Goal: Information Seeking & Learning: Learn about a topic

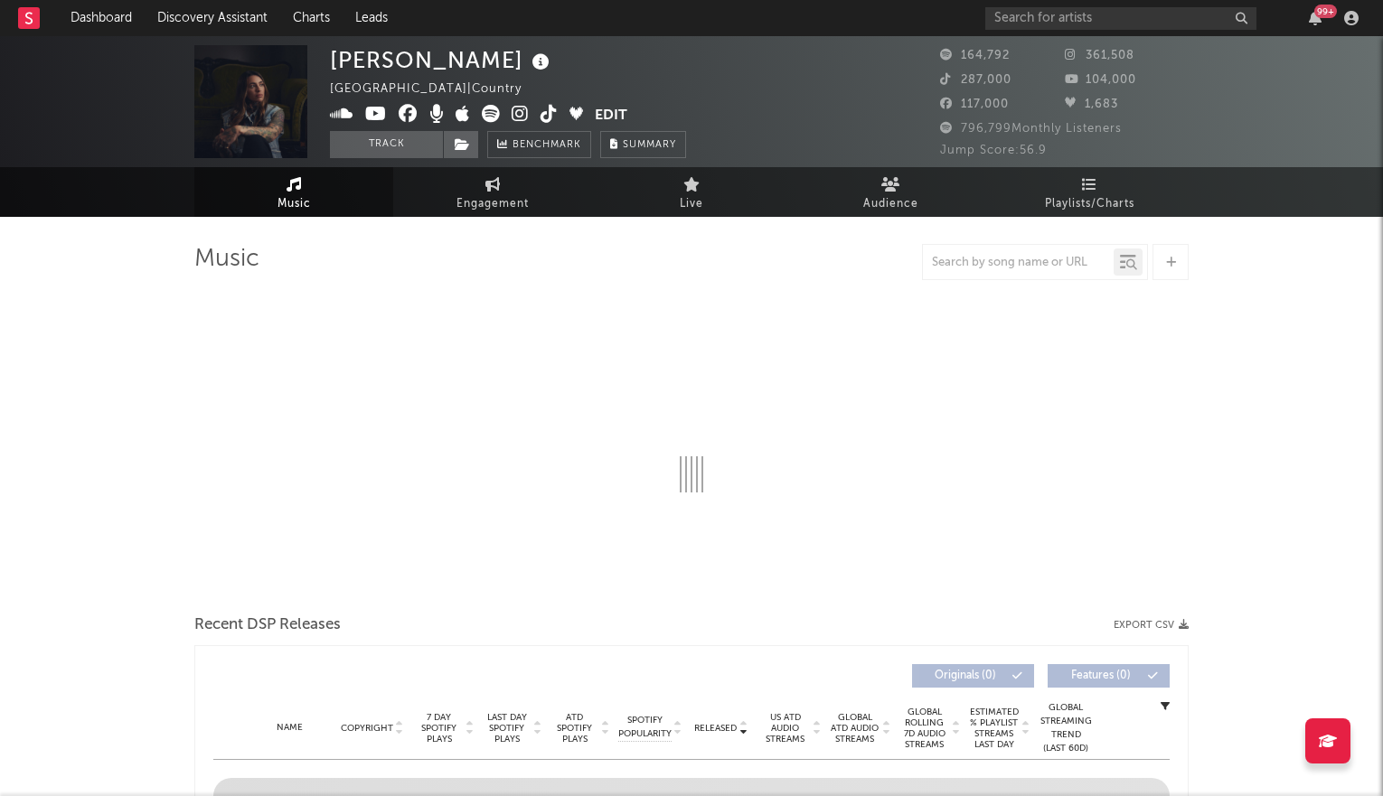
select select "6m"
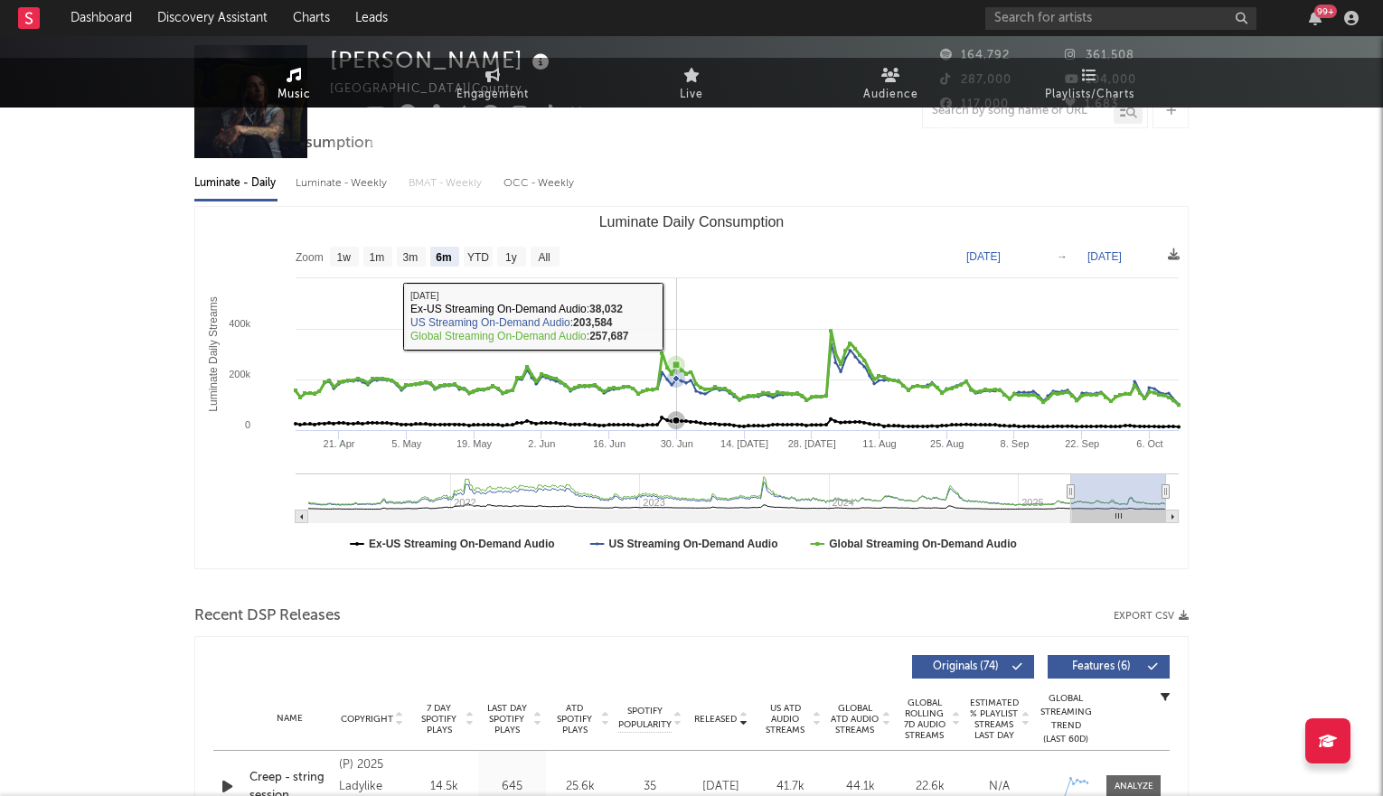
scroll to position [385, 0]
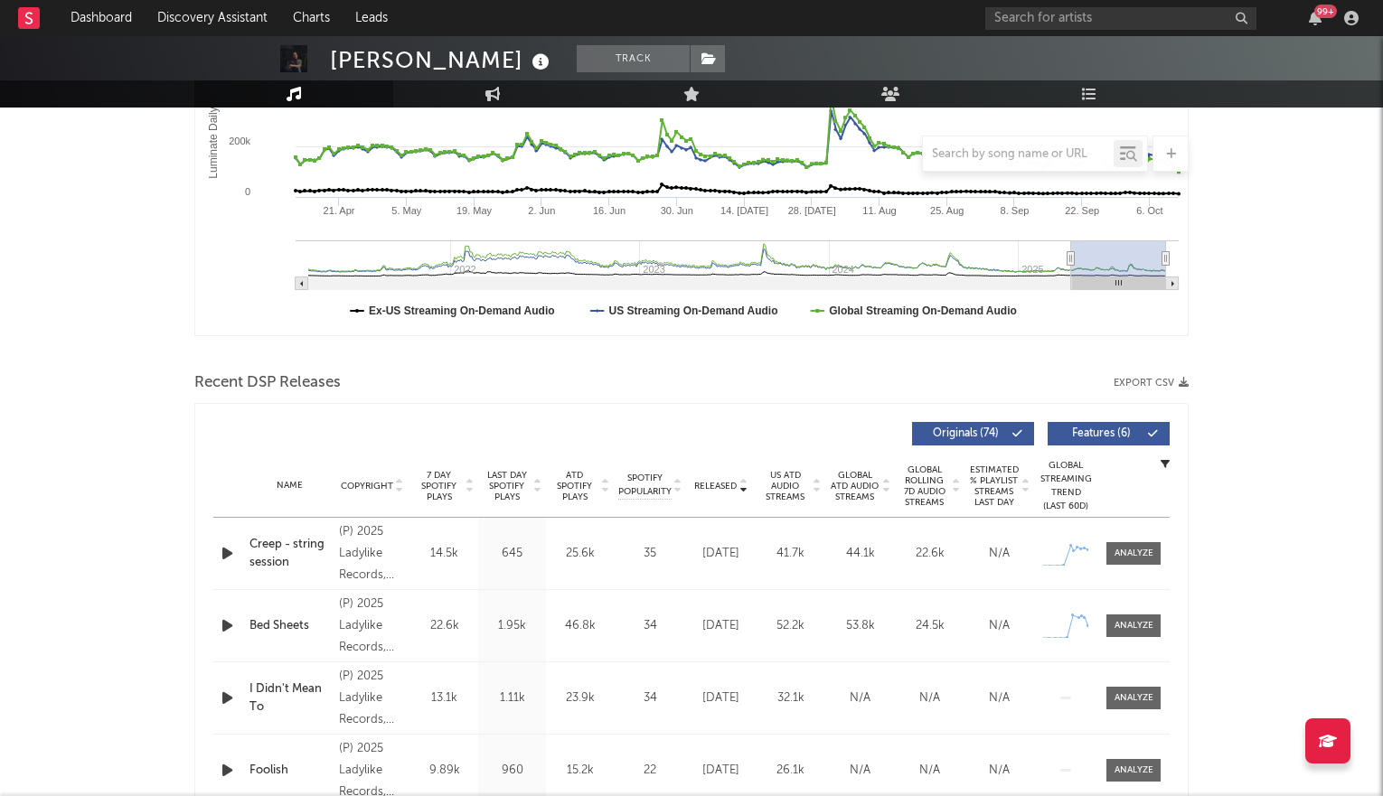
click at [816, 486] on icon at bounding box center [816, 489] width 9 height 7
click at [816, 485] on icon at bounding box center [816, 482] width 9 height 7
click at [816, 486] on icon at bounding box center [816, 489] width 9 height 7
click at [1139, 620] on div at bounding box center [1133, 626] width 39 height 14
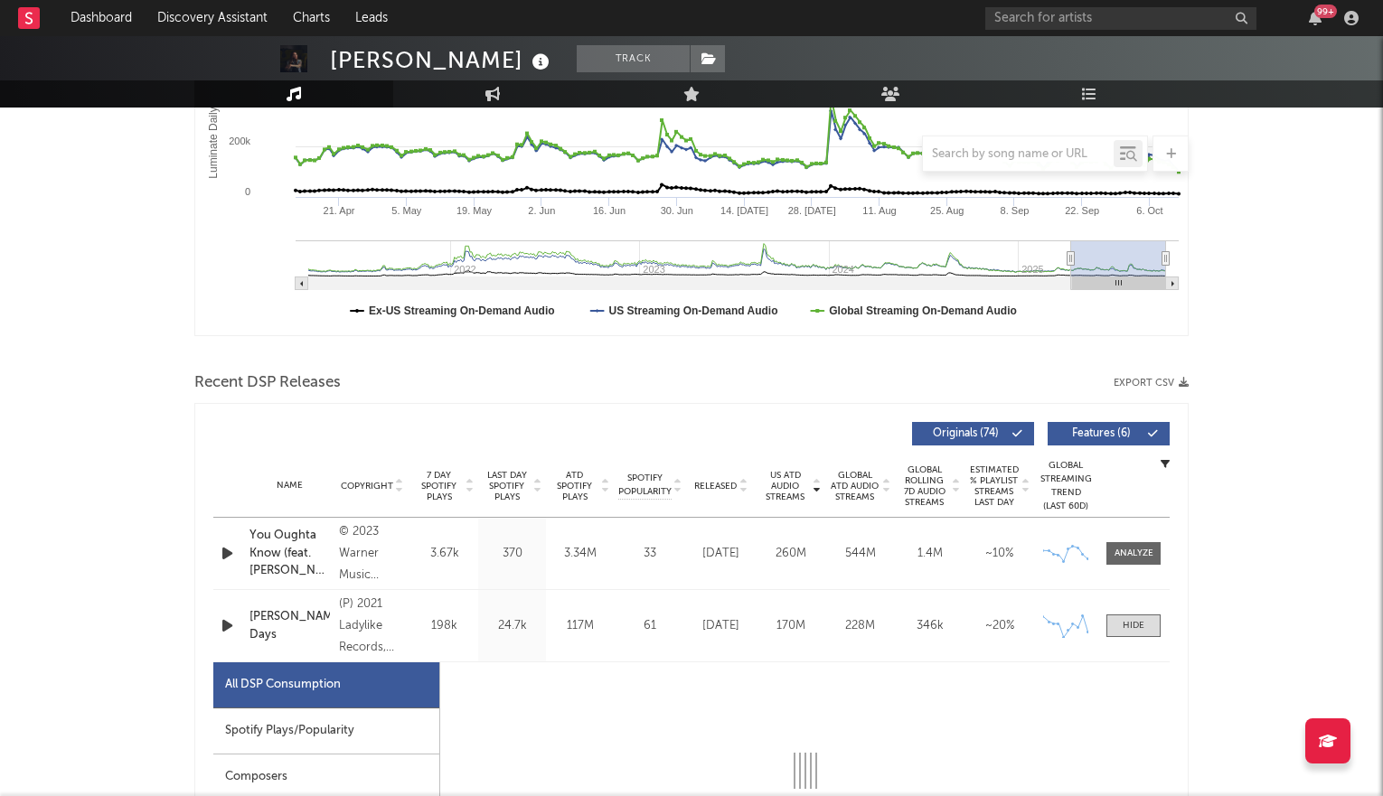
select select "6m"
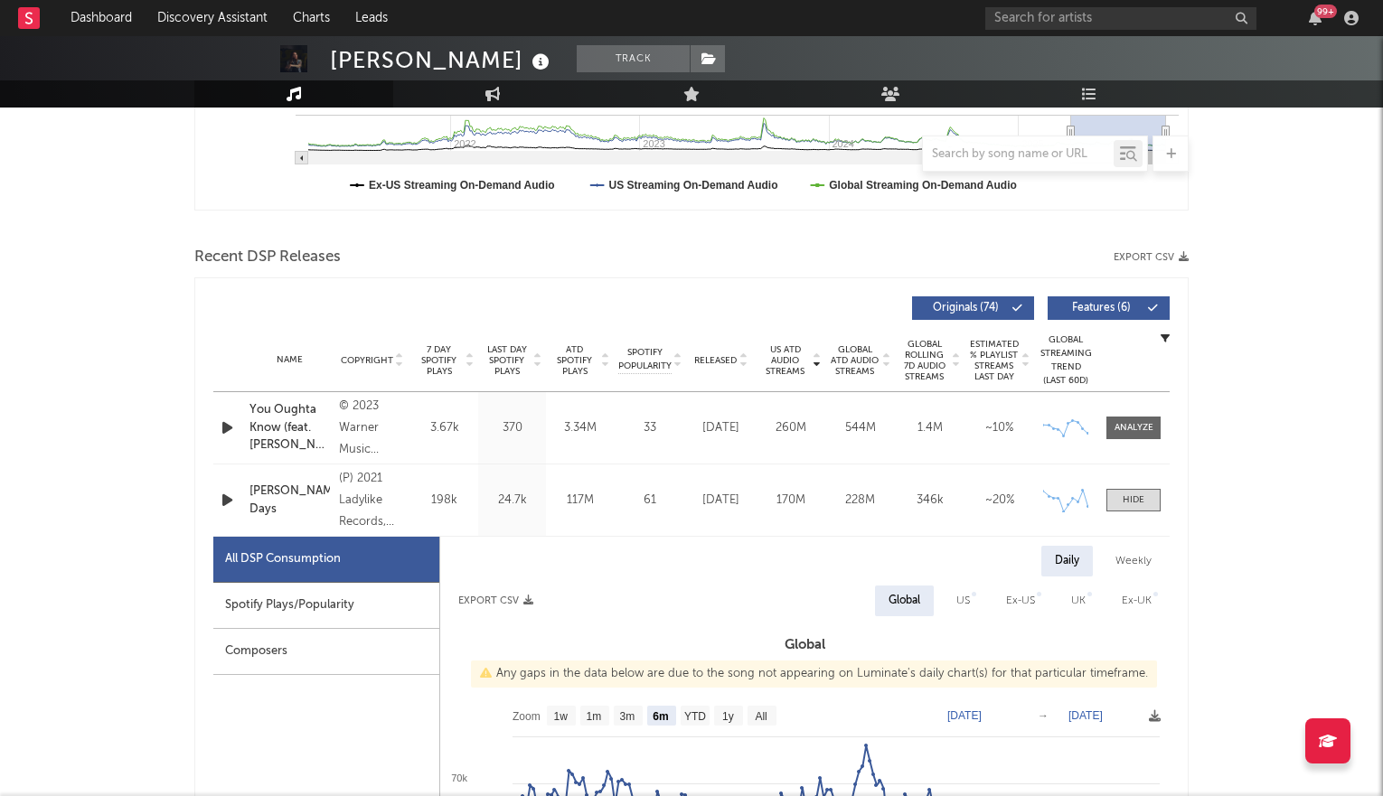
scroll to position [671, 0]
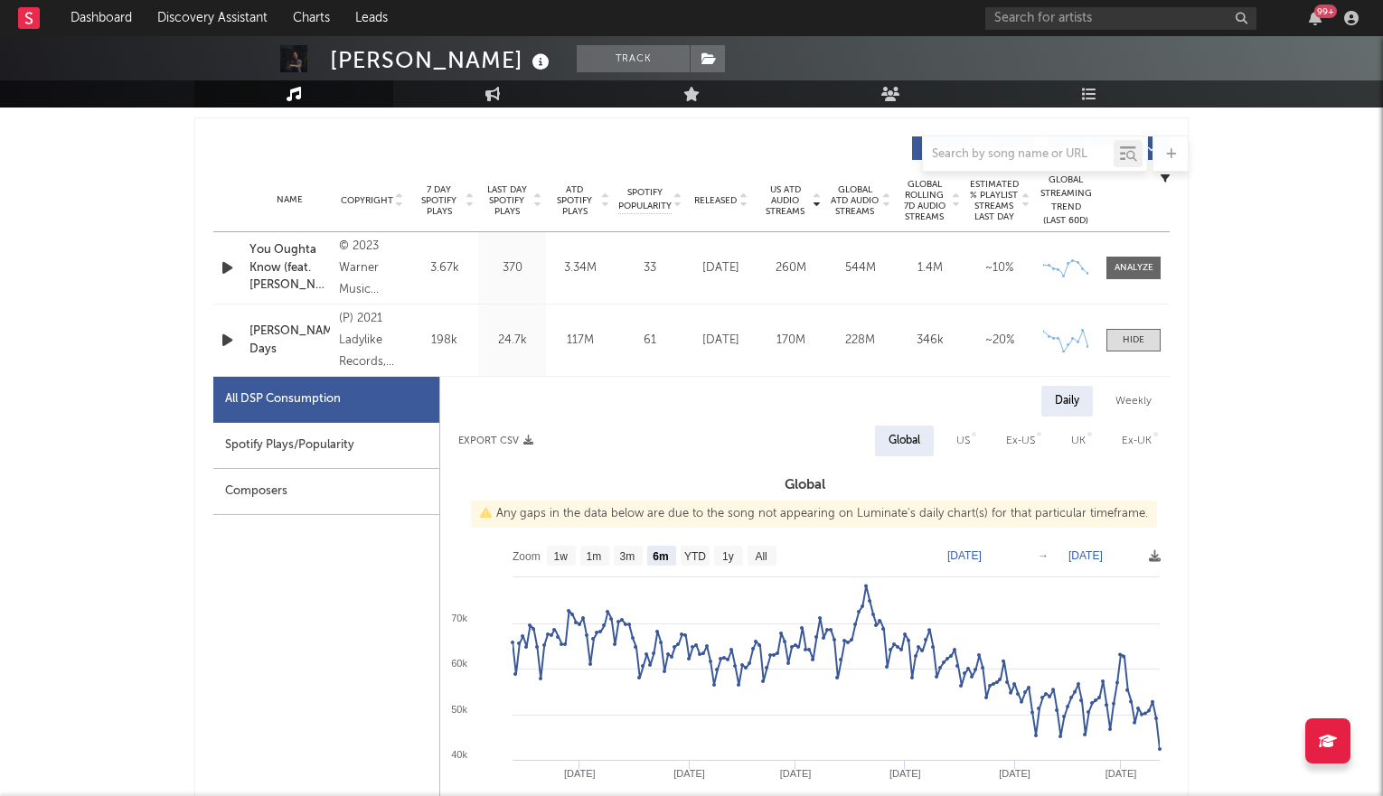
click at [962, 438] on div "US" at bounding box center [963, 441] width 14 height 22
select select "6m"
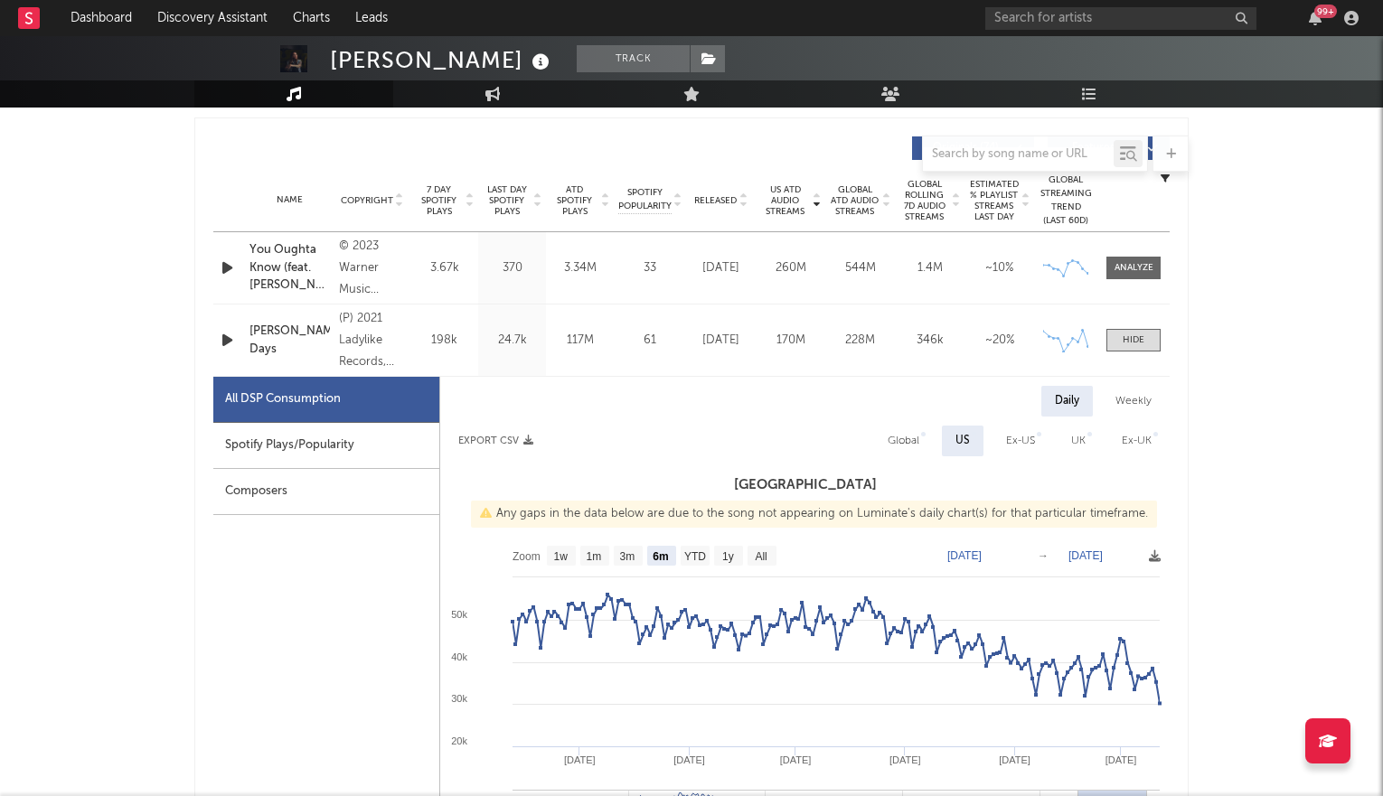
click at [903, 439] on div "Global" at bounding box center [903, 441] width 32 height 22
select select "6m"
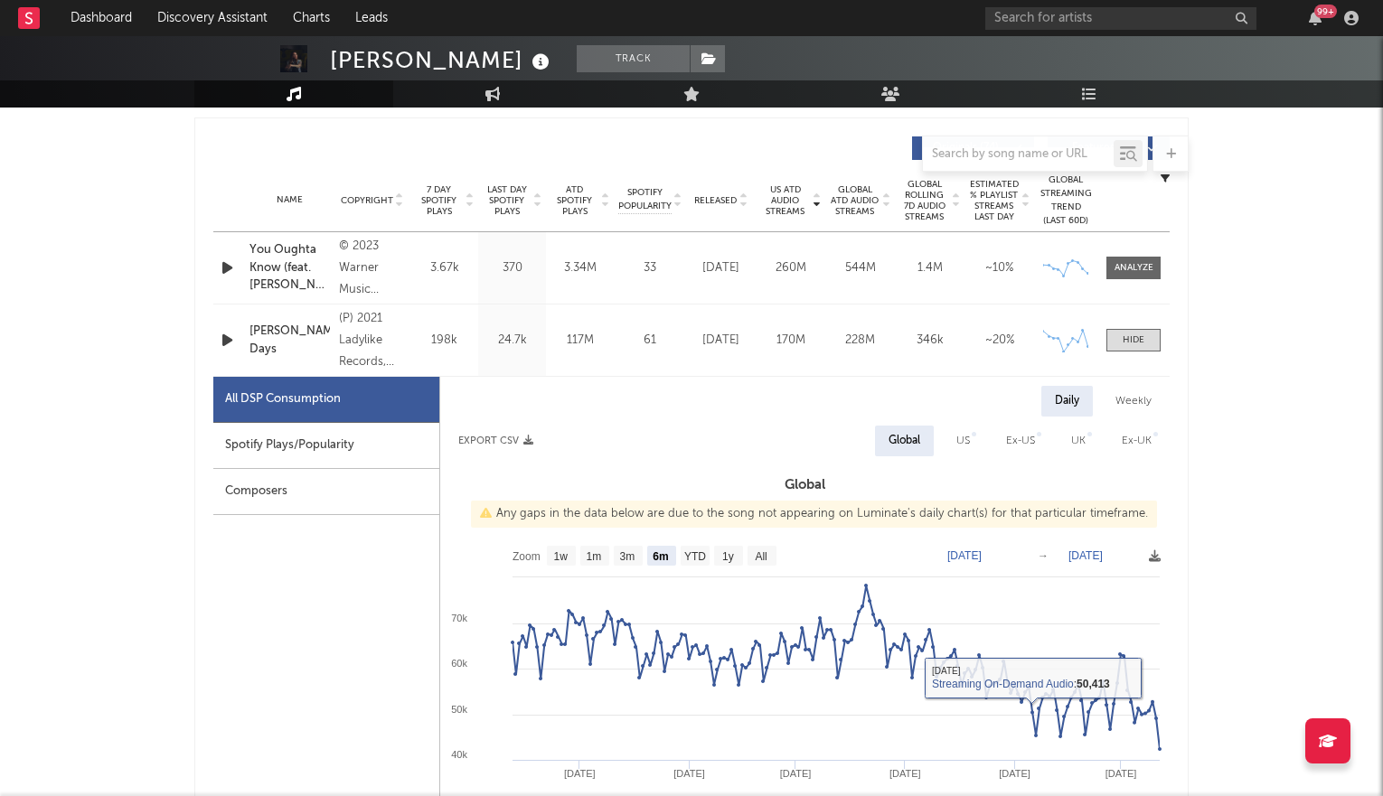
click at [965, 444] on div "US" at bounding box center [963, 441] width 14 height 22
select select "6m"
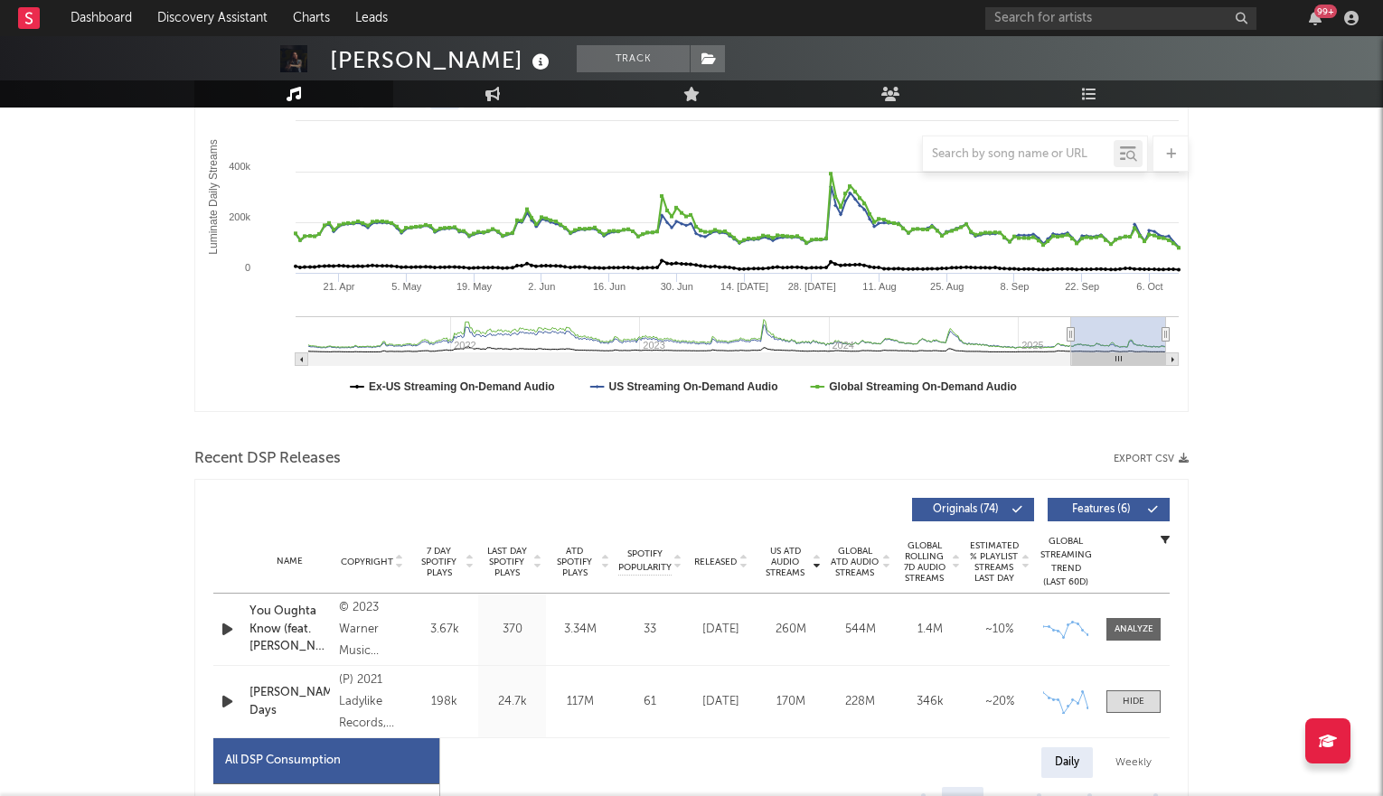
scroll to position [0, 0]
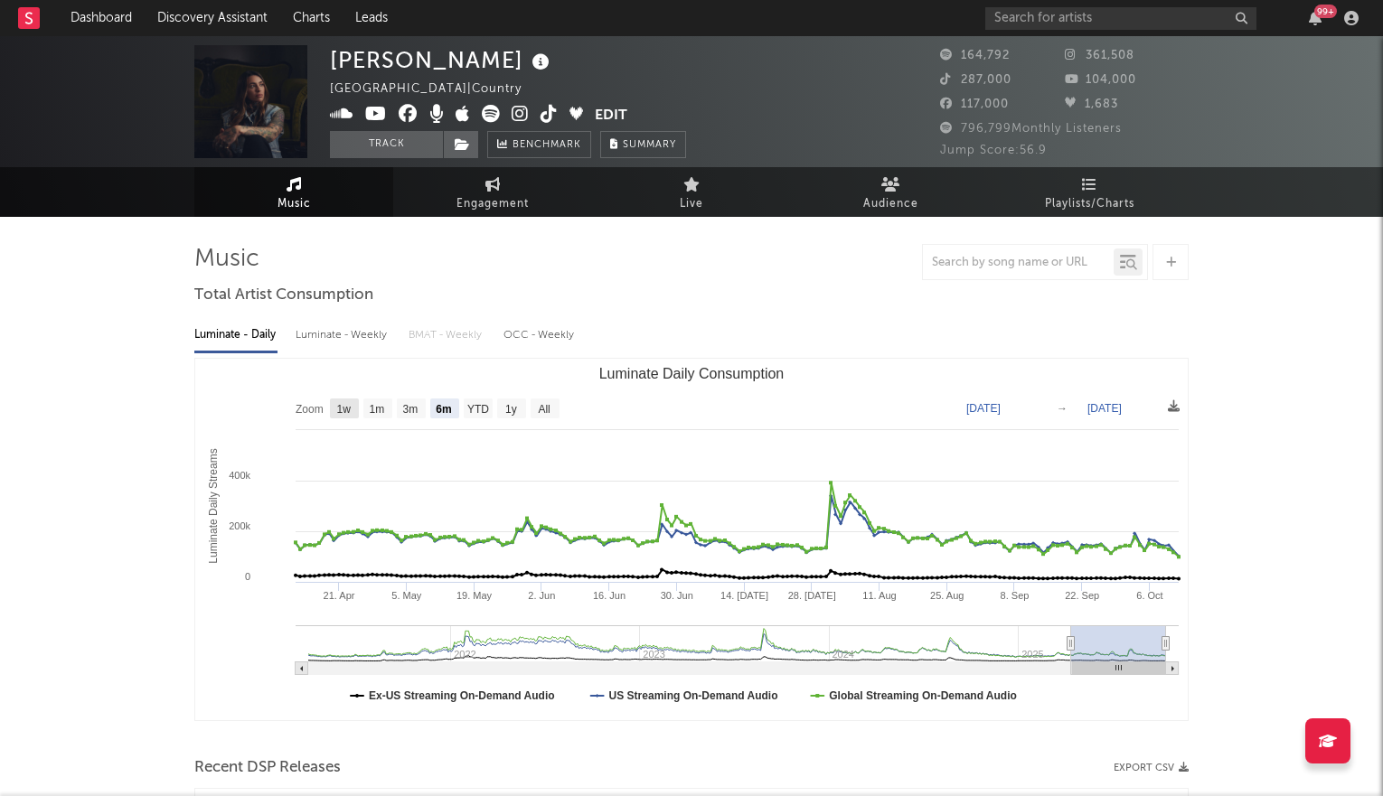
click at [341, 410] on text "1w" at bounding box center [344, 409] width 14 height 13
select select "1w"
type input "[DATE]"
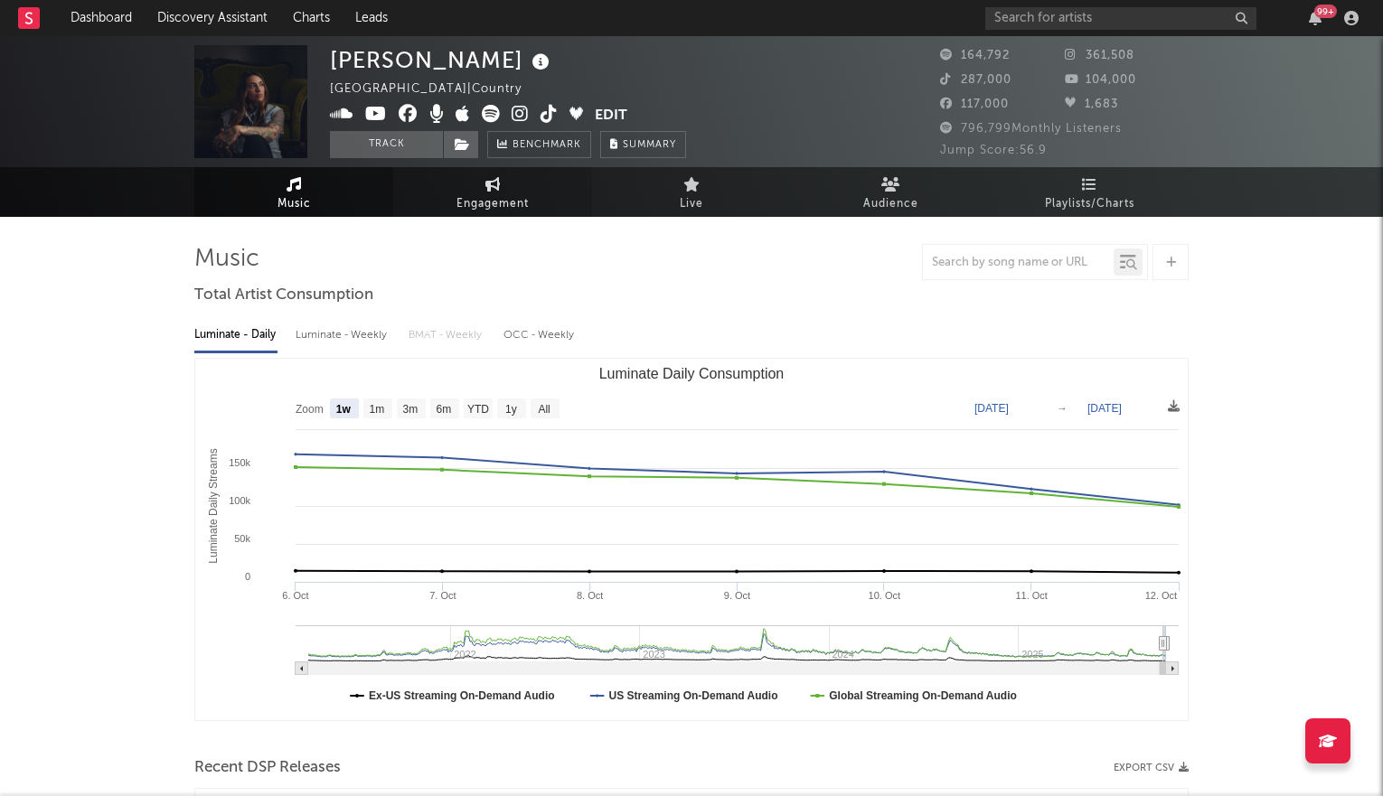
click at [495, 197] on span "Engagement" at bounding box center [492, 204] width 72 height 22
select select "1w"
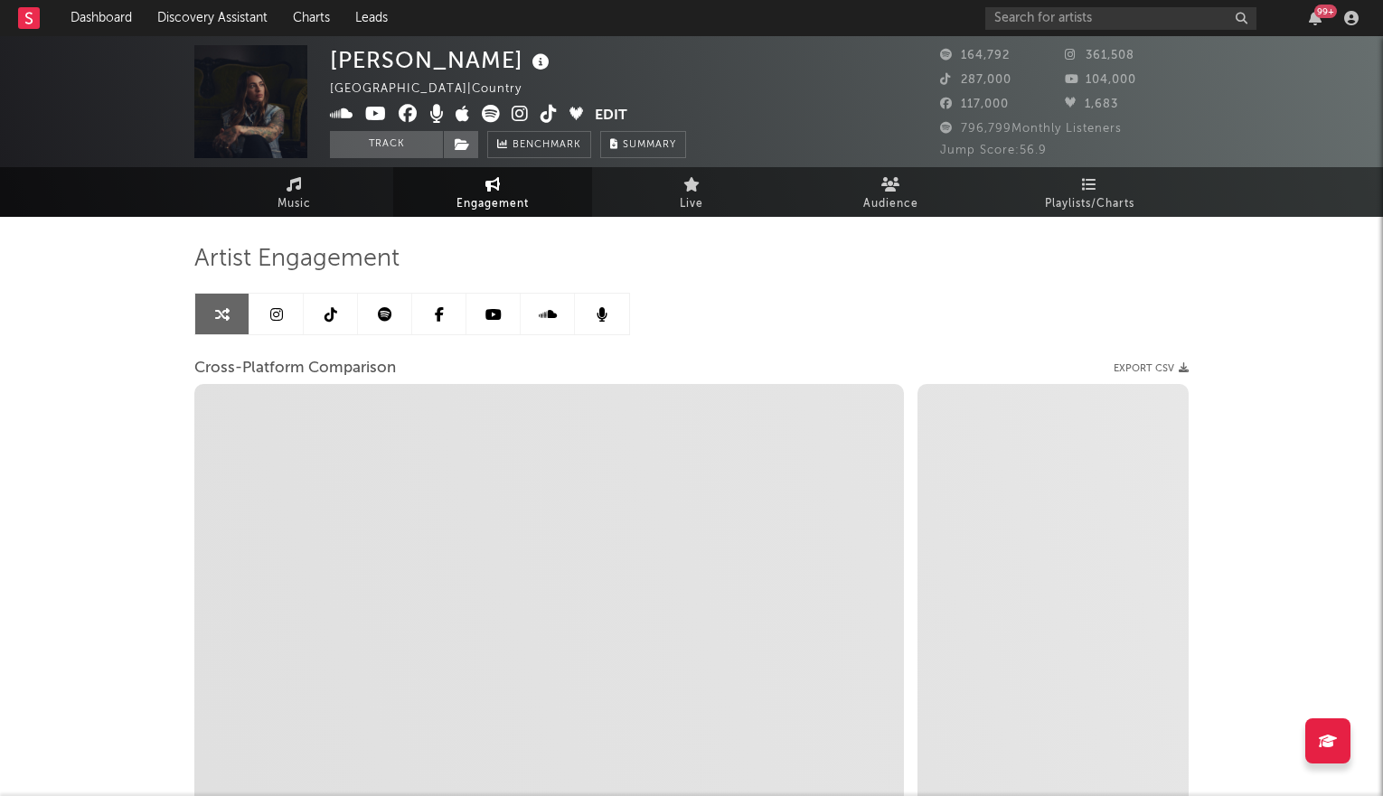
click at [289, 314] on link at bounding box center [276, 314] width 54 height 41
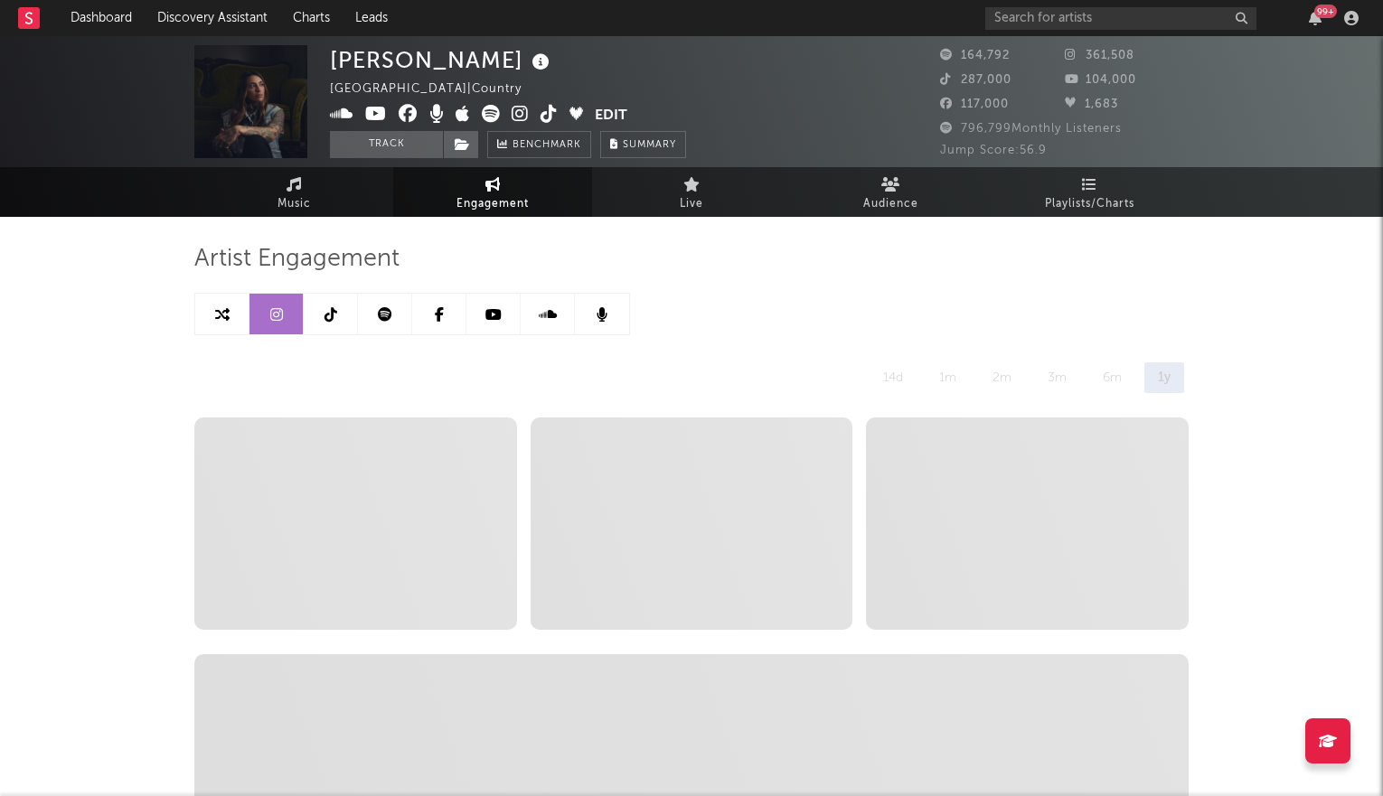
select select "6m"
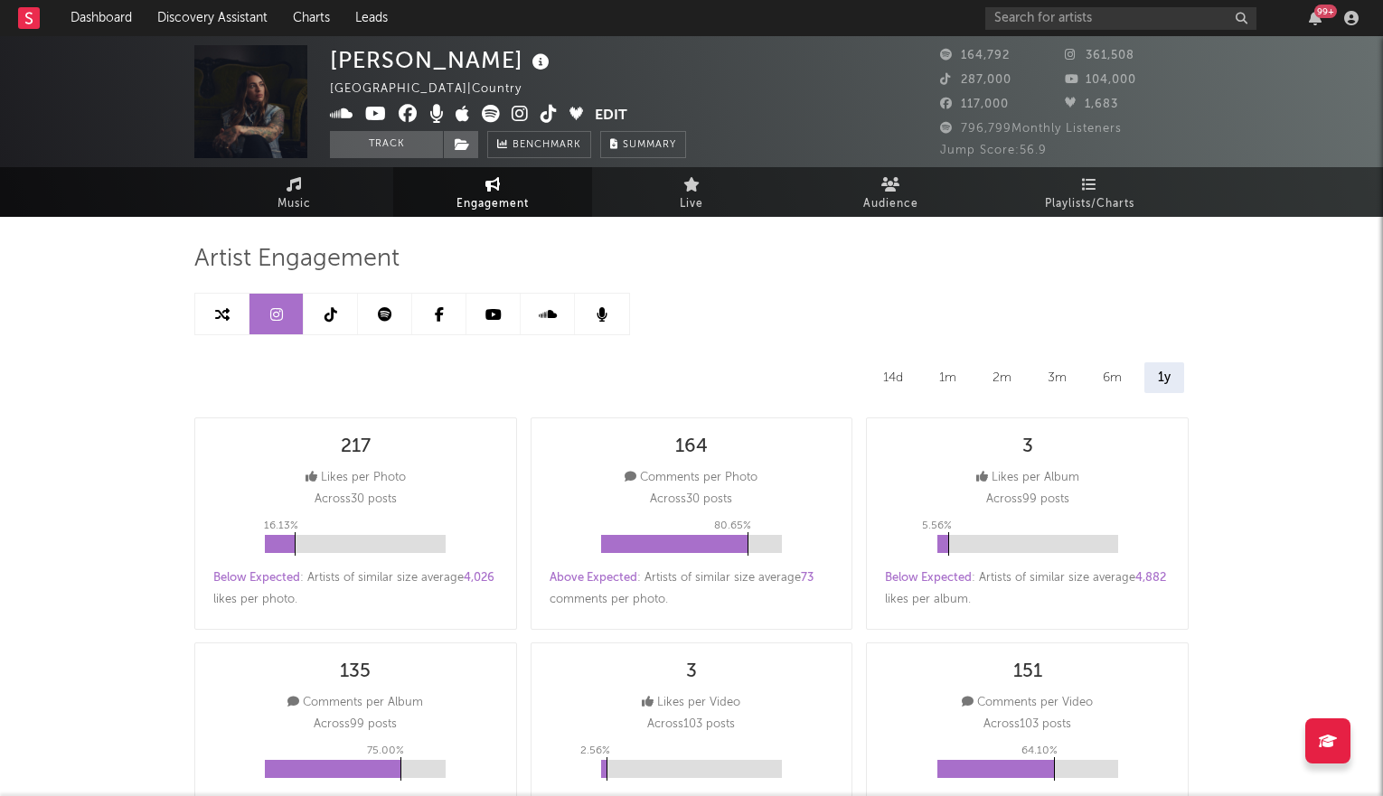
click at [333, 317] on icon at bounding box center [330, 314] width 13 height 14
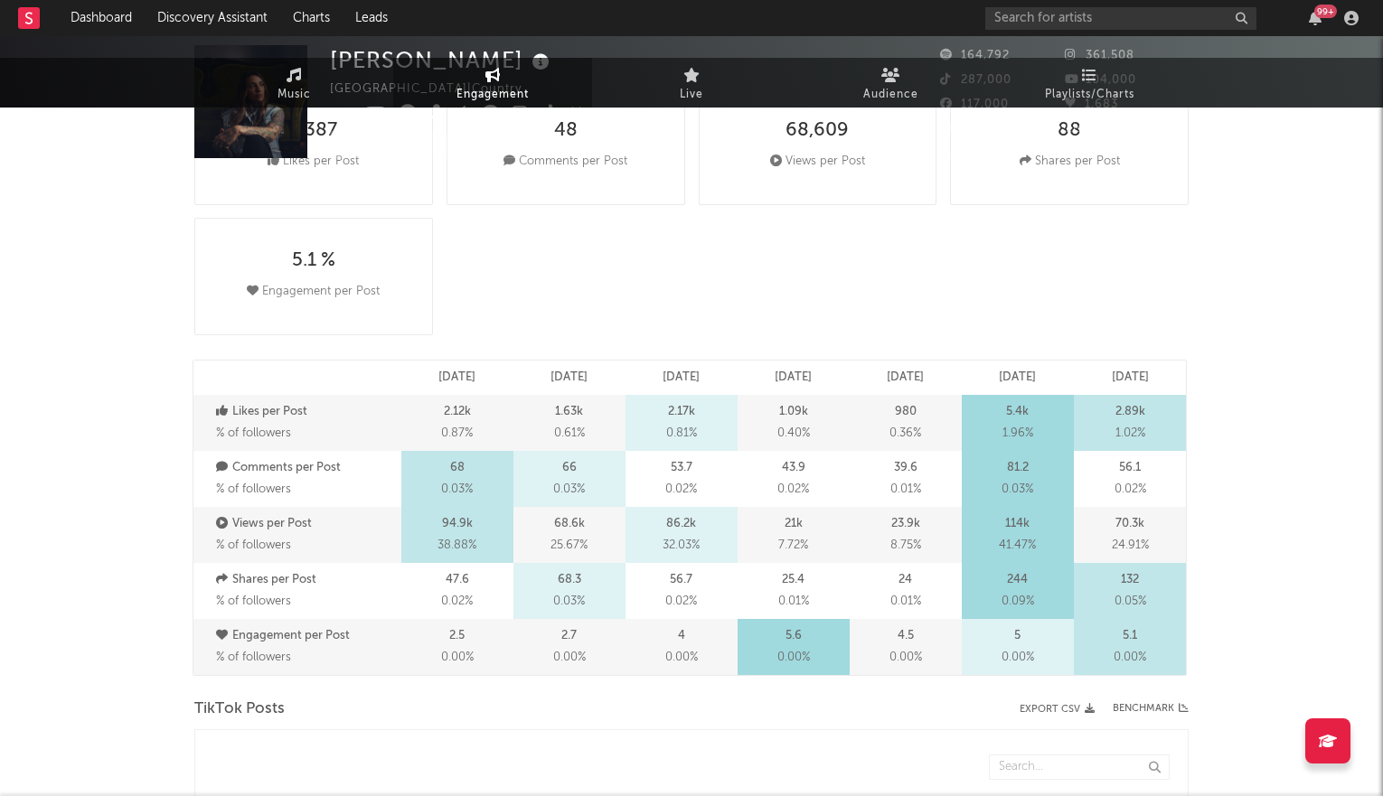
select select "6m"
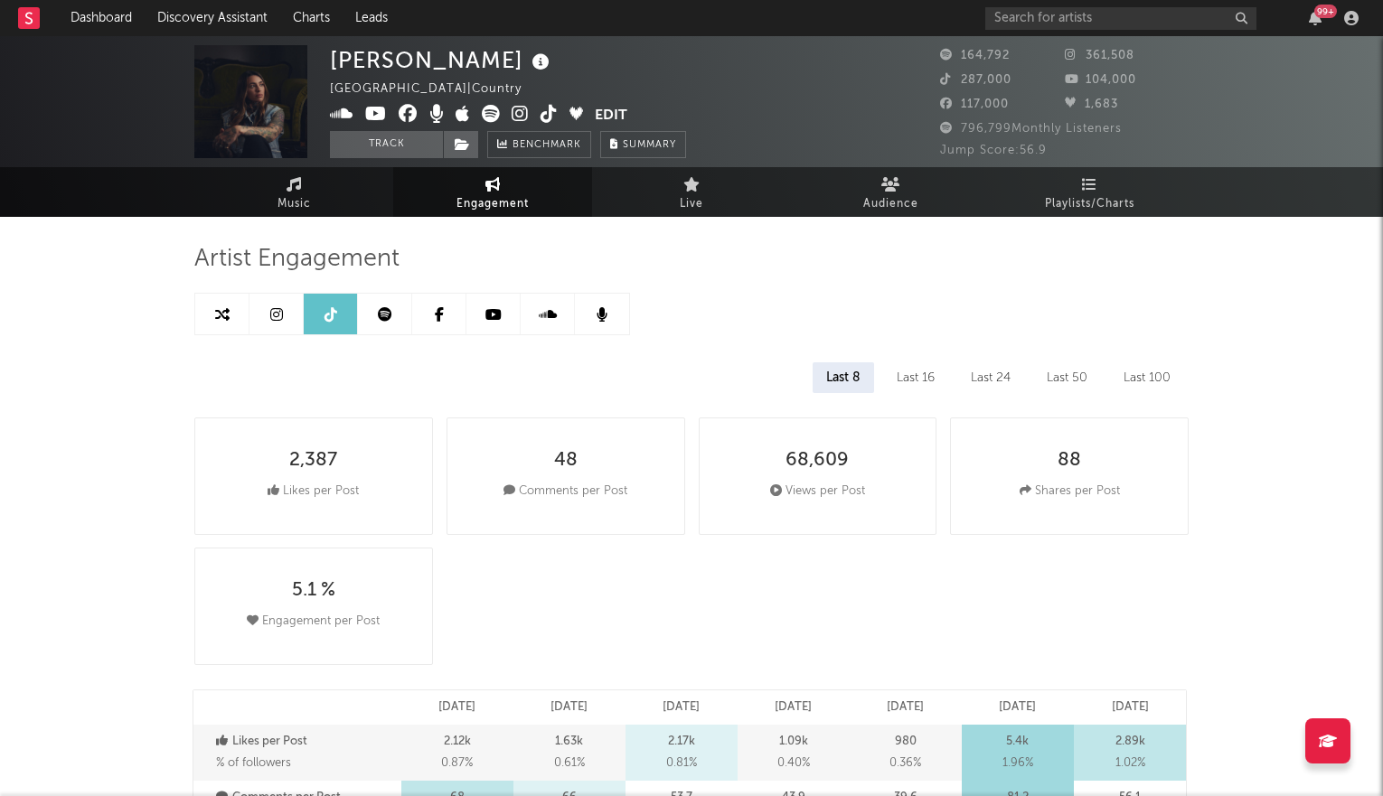
click at [387, 314] on icon at bounding box center [385, 314] width 14 height 14
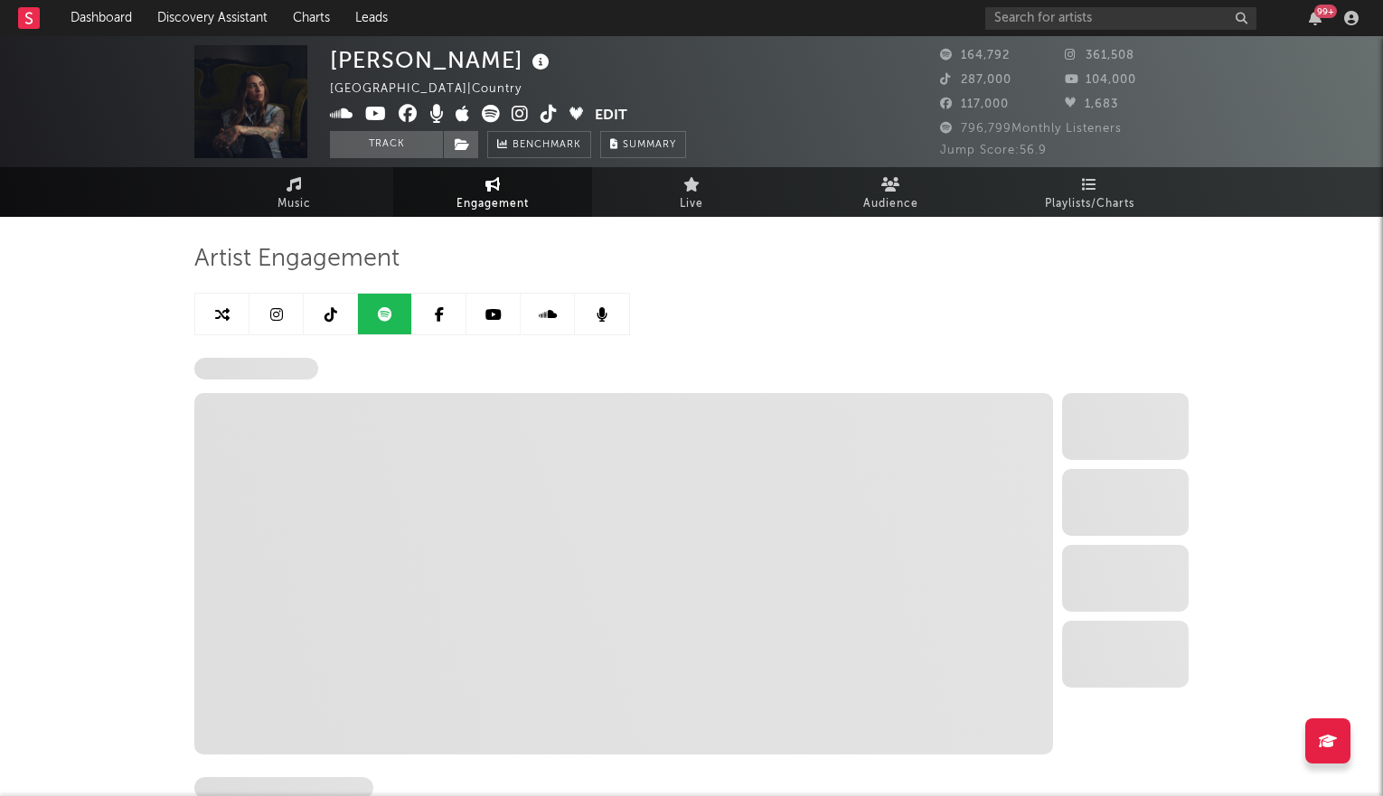
select select "6m"
select select "1w"
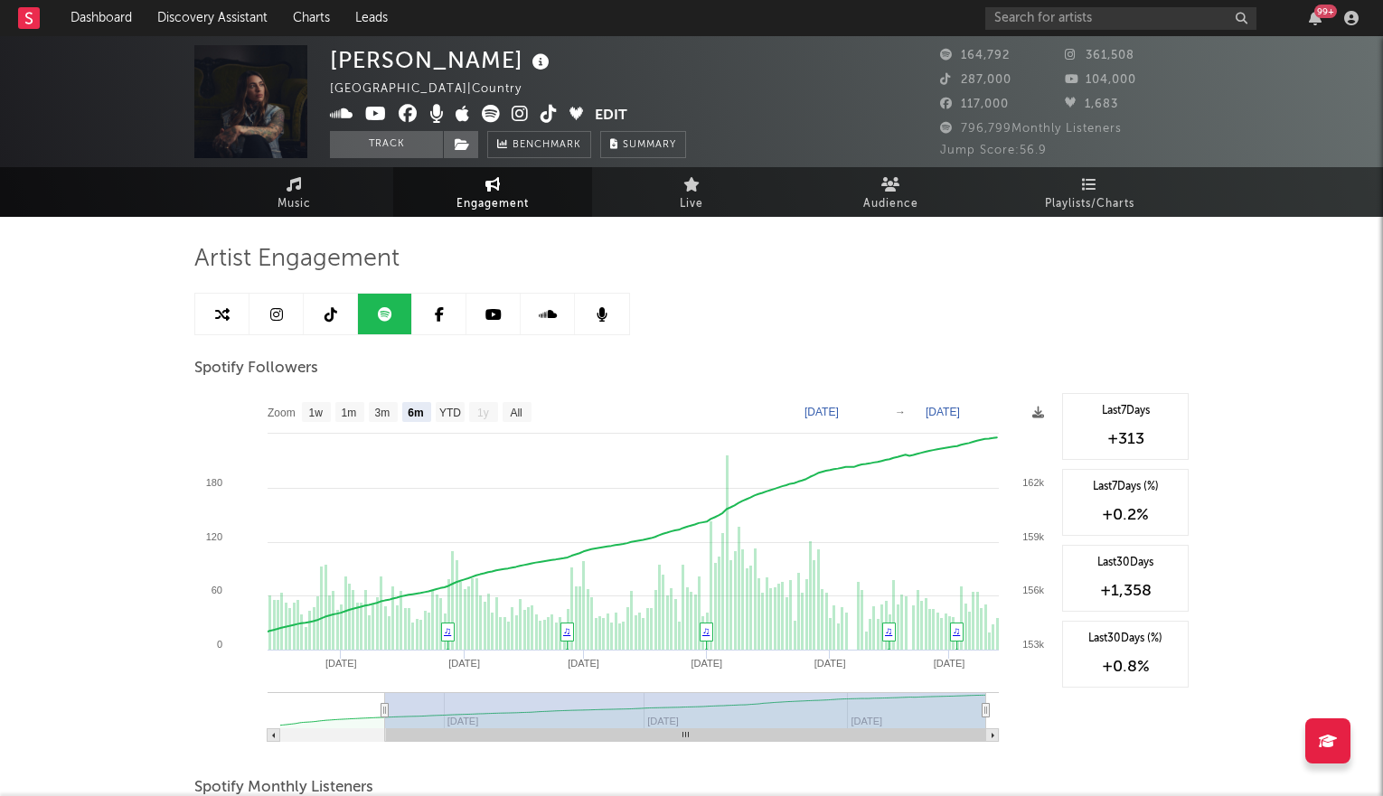
click at [509, 312] on link at bounding box center [493, 314] width 54 height 41
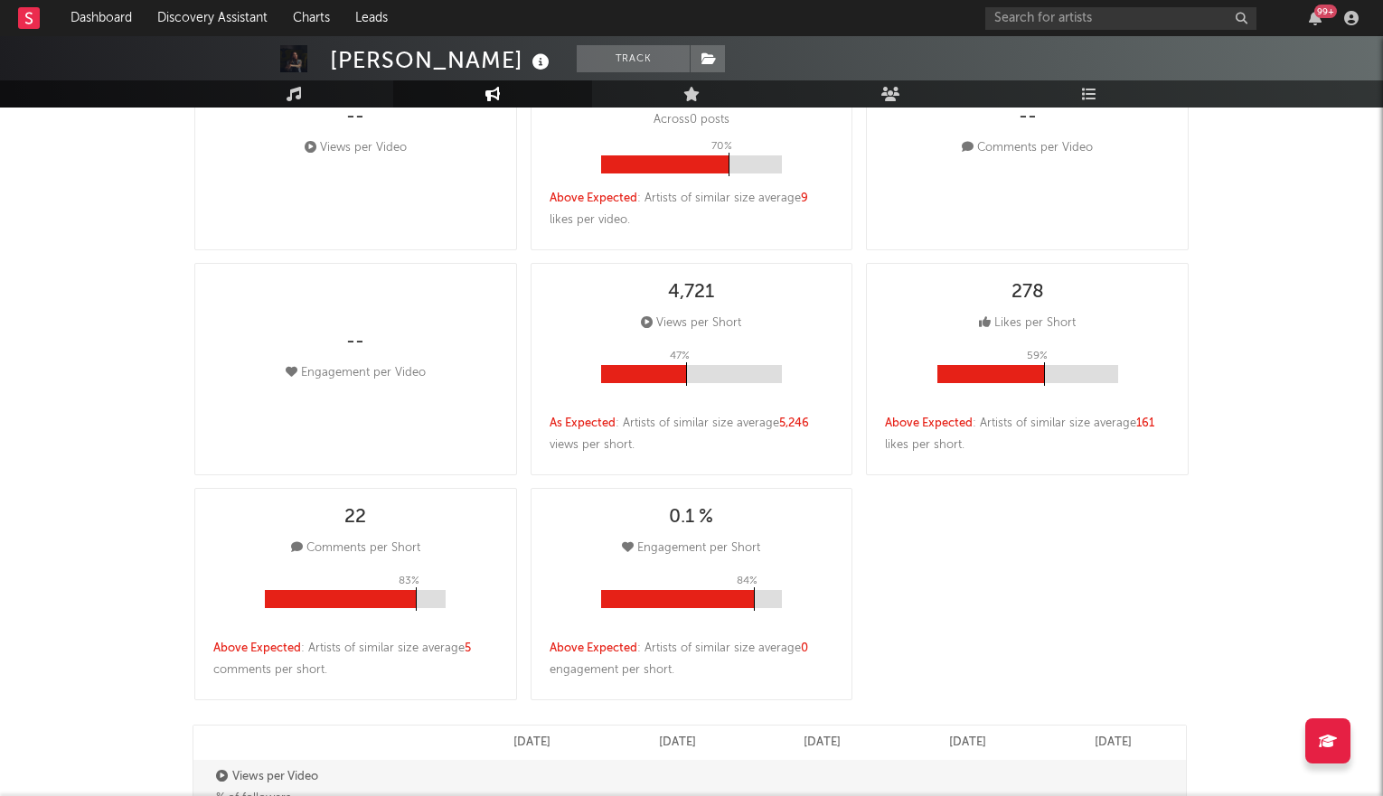
select select "6m"
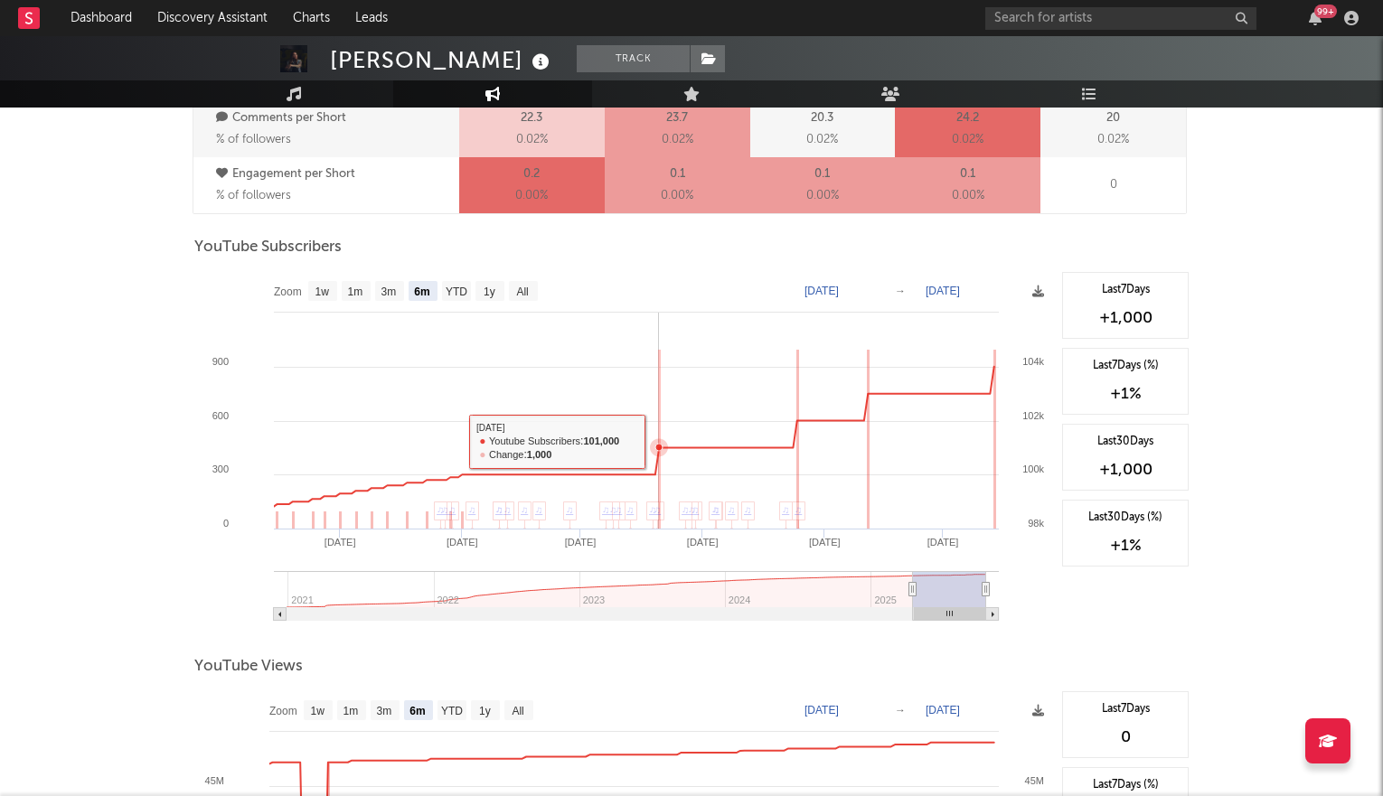
scroll to position [1322, 0]
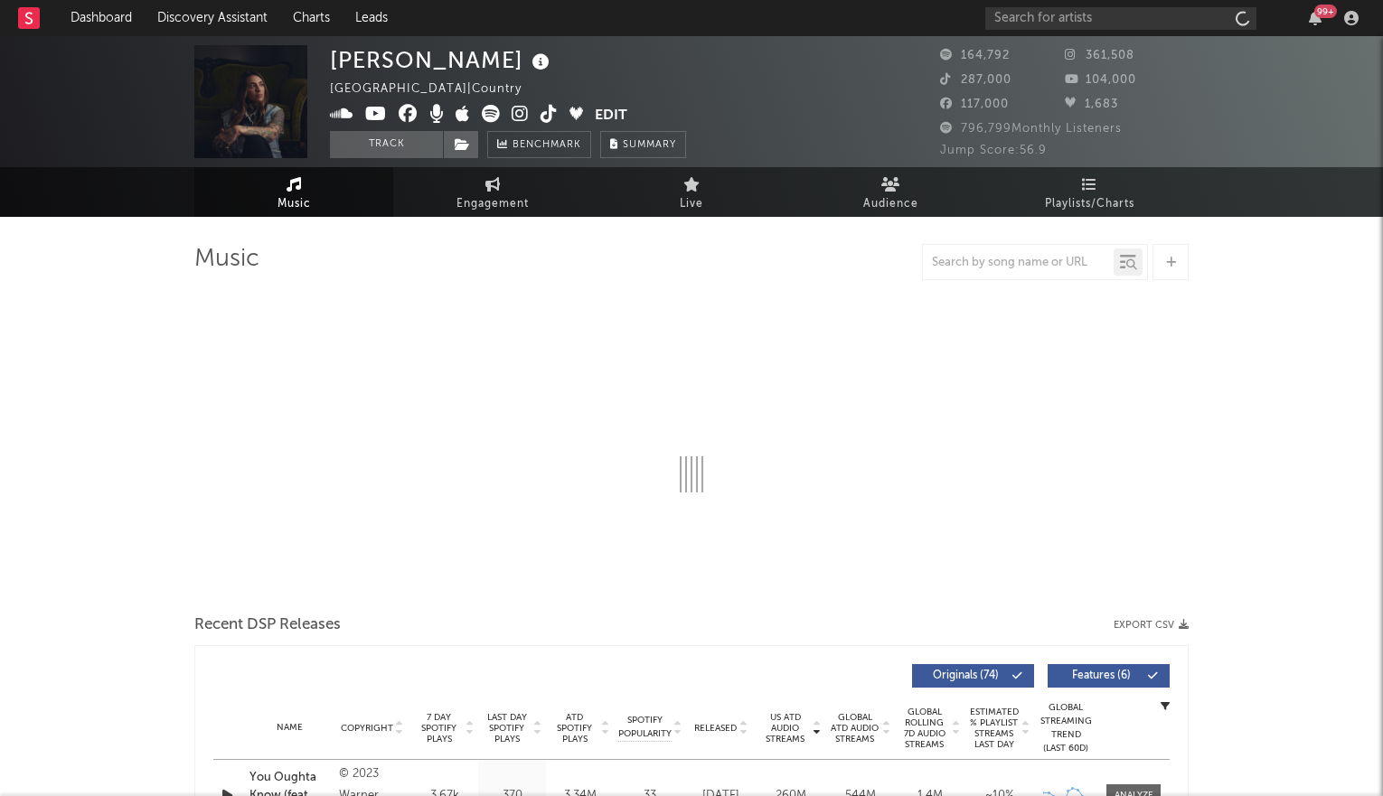
select select "6m"
